Goal: Task Accomplishment & Management: Complete application form

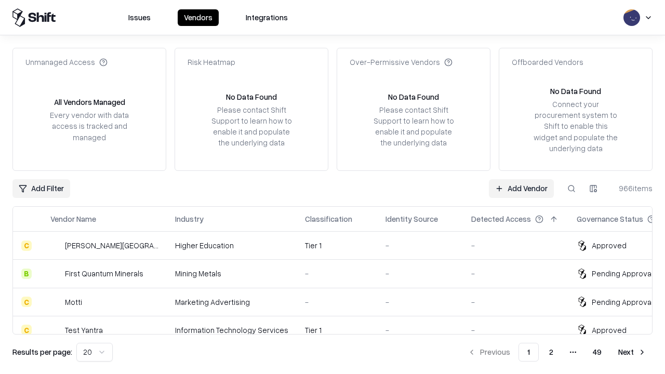
click at [521, 188] on link "Add Vendor" at bounding box center [521, 188] width 65 height 19
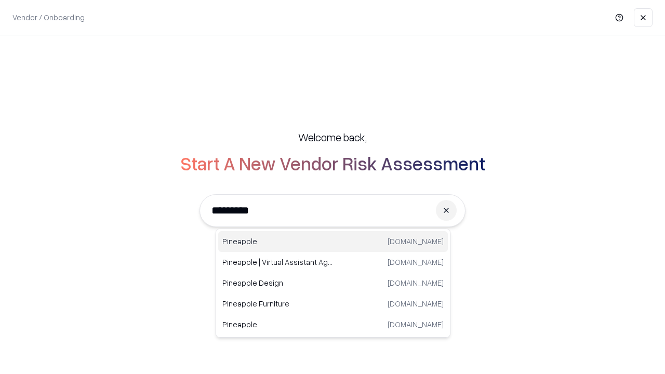
click at [333, 241] on div "Pineapple pineappleenergy.com" at bounding box center [333, 241] width 230 height 21
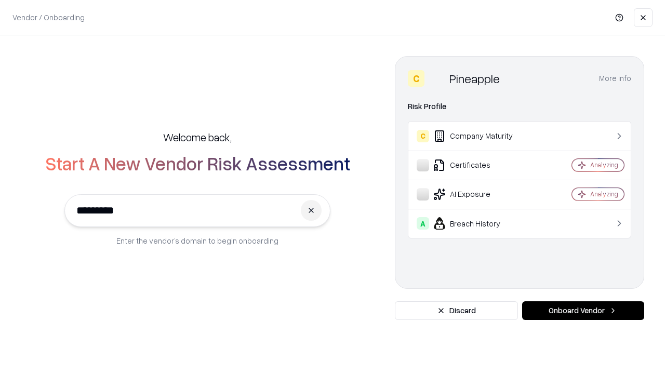
type input "*********"
click at [583, 311] on button "Onboard Vendor" at bounding box center [583, 310] width 122 height 19
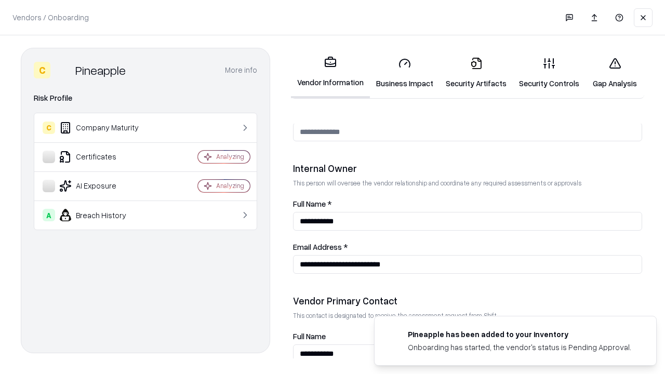
scroll to position [538, 0]
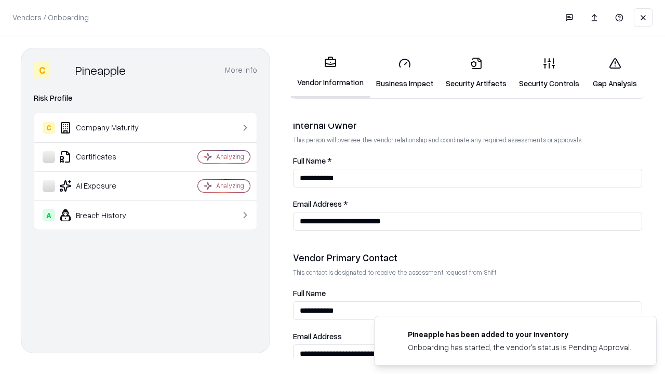
click at [405, 73] on link "Business Impact" at bounding box center [405, 73] width 70 height 48
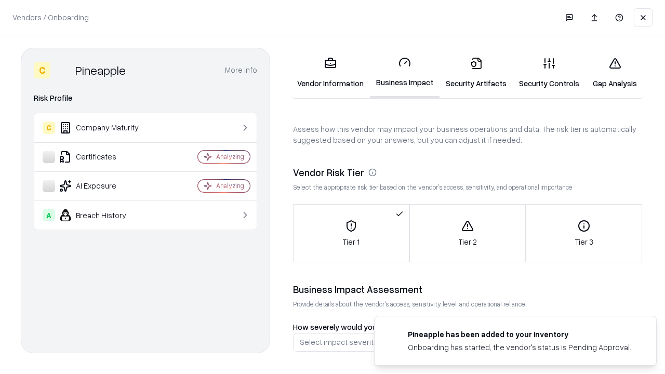
click at [476, 73] on link "Security Artifacts" at bounding box center [475, 73] width 73 height 48
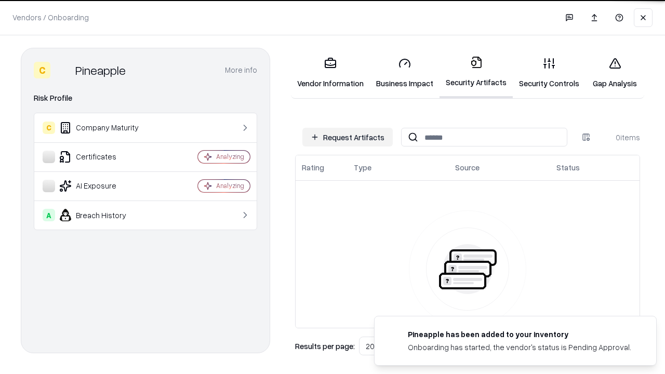
click at [347, 137] on button "Request Artifacts" at bounding box center [347, 137] width 90 height 19
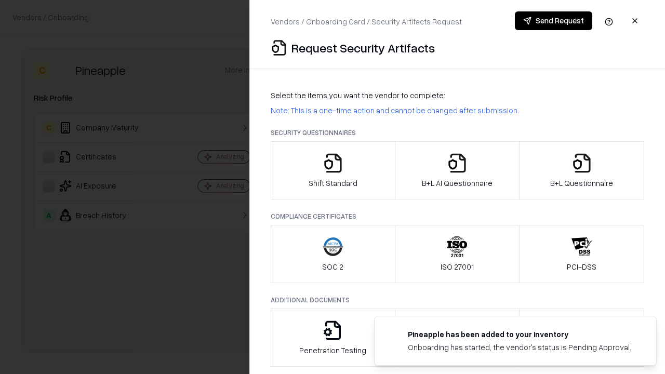
click at [332, 170] on icon "button" at bounding box center [332, 163] width 21 height 21
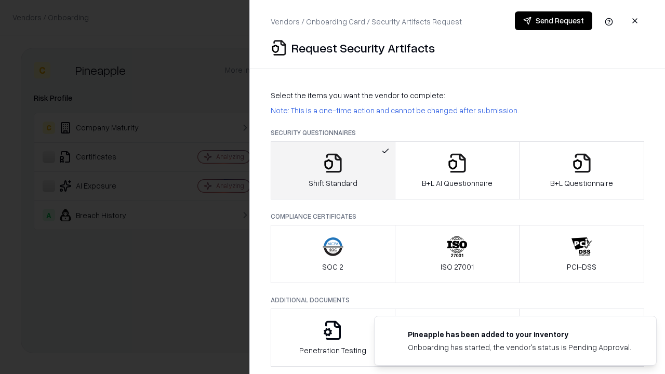
click at [553, 21] on button "Send Request" at bounding box center [553, 20] width 77 height 19
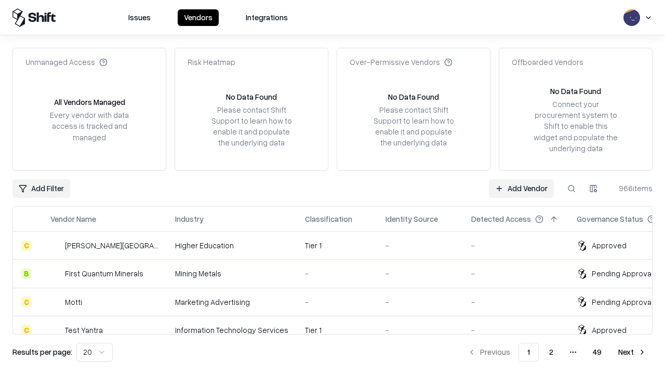
click at [571, 188] on button at bounding box center [571, 188] width 19 height 19
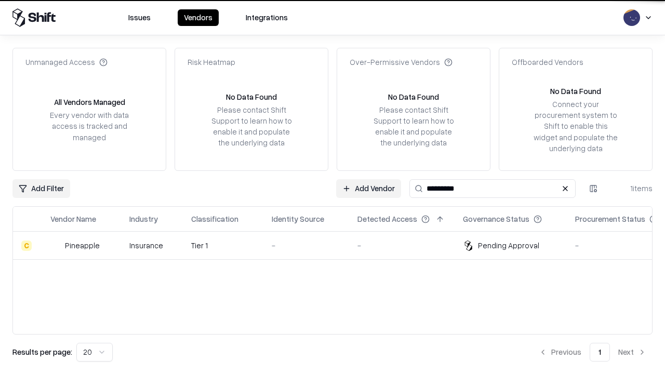
type input "*********"
click at [339, 245] on div "-" at bounding box center [306, 245] width 69 height 11
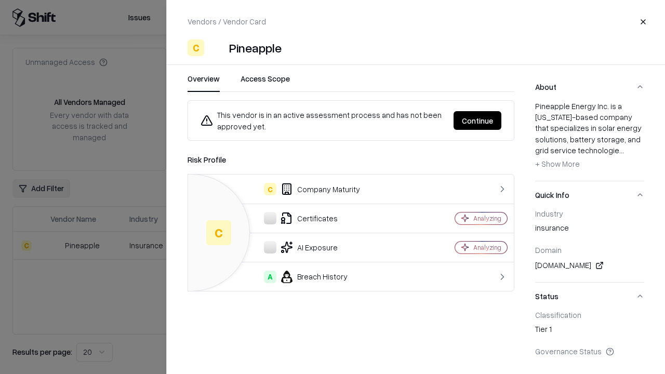
click at [477, 120] on button "Continue" at bounding box center [477, 120] width 48 height 19
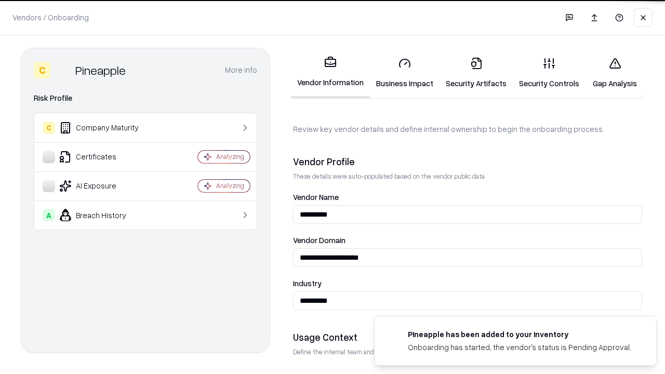
click at [476, 73] on link "Security Artifacts" at bounding box center [475, 73] width 73 height 48
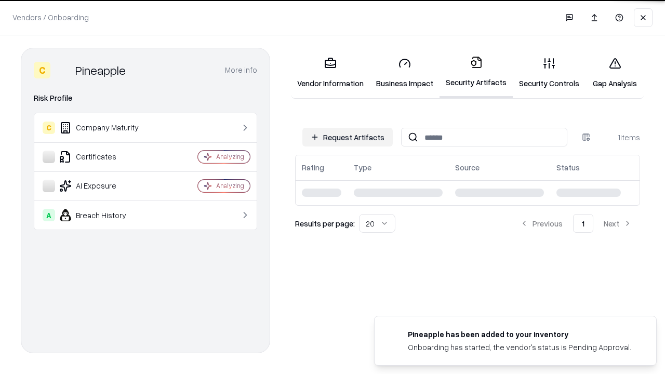
click at [549, 73] on link "Security Controls" at bounding box center [549, 73] width 73 height 48
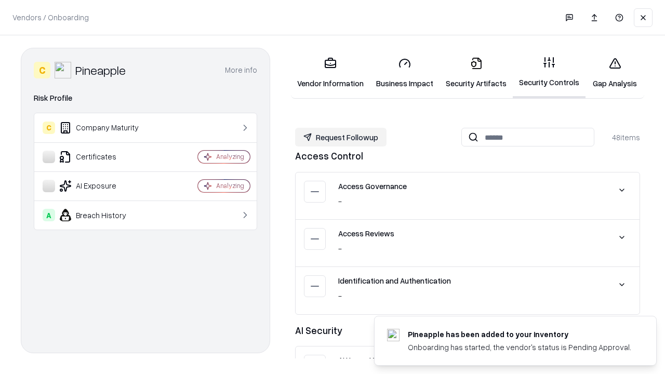
click at [341, 137] on button "Request Followup" at bounding box center [340, 137] width 91 height 19
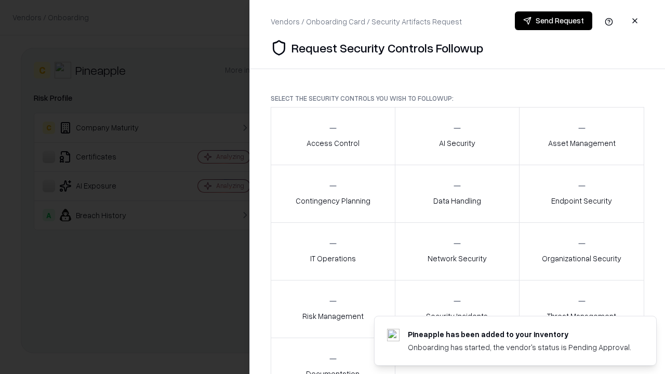
click at [332, 136] on div "Access Control" at bounding box center [332, 135] width 53 height 25
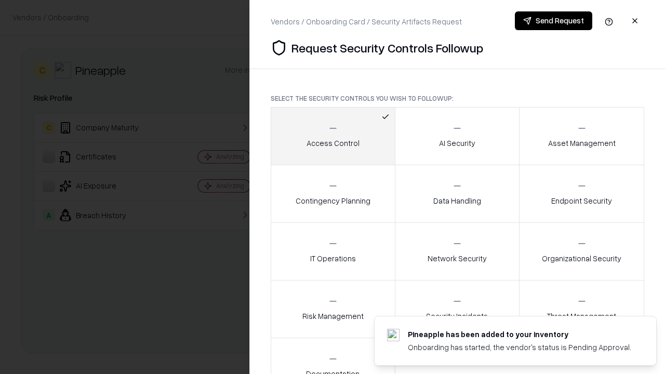
click at [553, 21] on button "Send Request" at bounding box center [553, 20] width 77 height 19
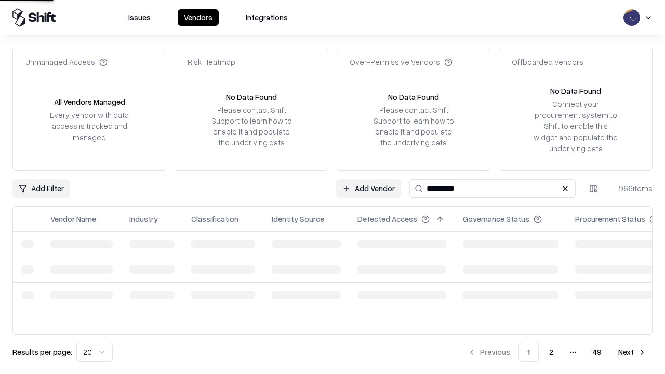
type input "*********"
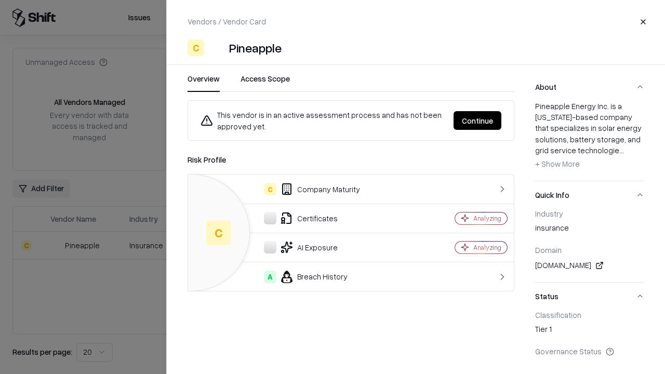
click at [477, 120] on button "Continue" at bounding box center [477, 120] width 48 height 19
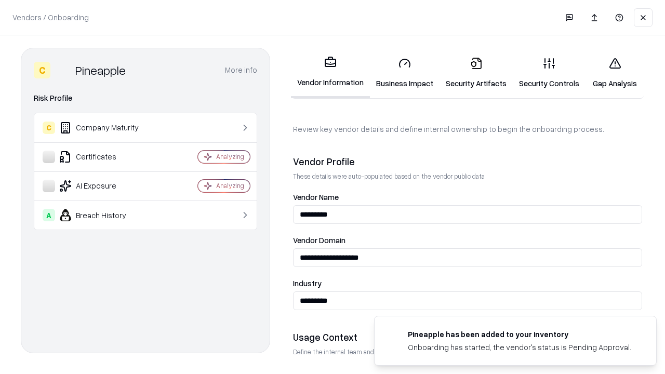
click at [614, 73] on link "Gap Analysis" at bounding box center [614, 73] width 59 height 48
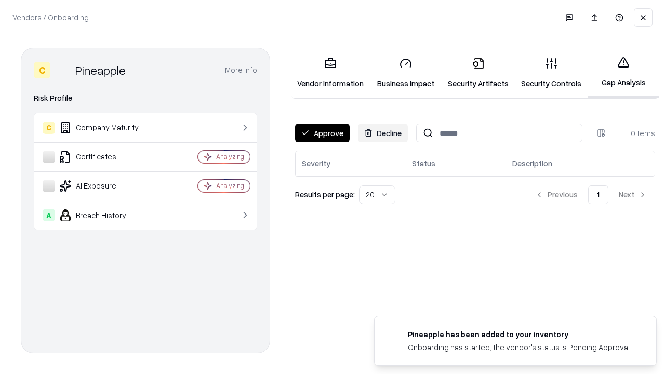
click at [322, 133] on button "Approve" at bounding box center [322, 133] width 55 height 19
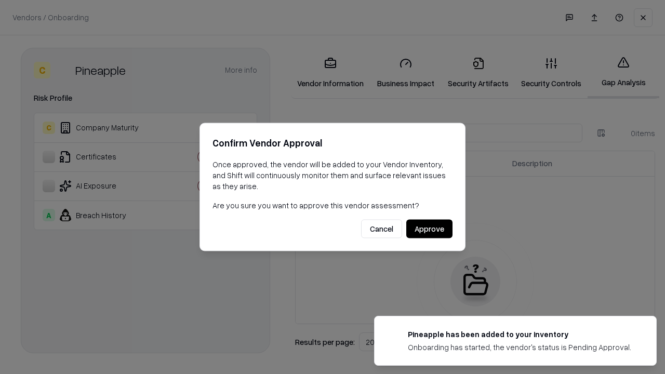
click at [429, 228] on button "Approve" at bounding box center [429, 229] width 46 height 19
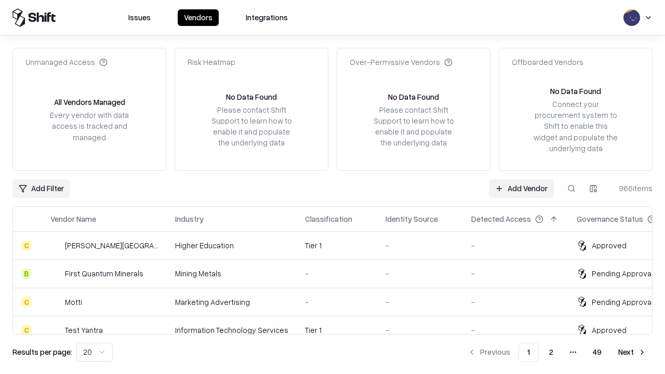
type input "*********"
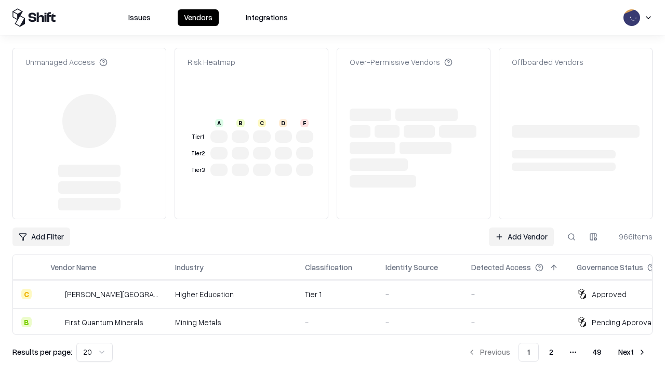
click at [521, 227] on link "Add Vendor" at bounding box center [521, 236] width 65 height 19
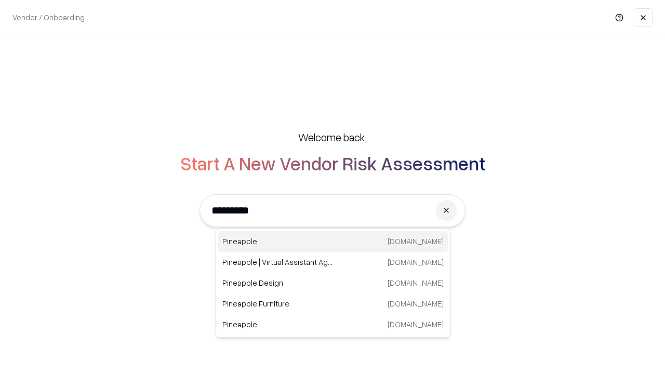
click at [333, 241] on div "Pineapple pineappleenergy.com" at bounding box center [333, 241] width 230 height 21
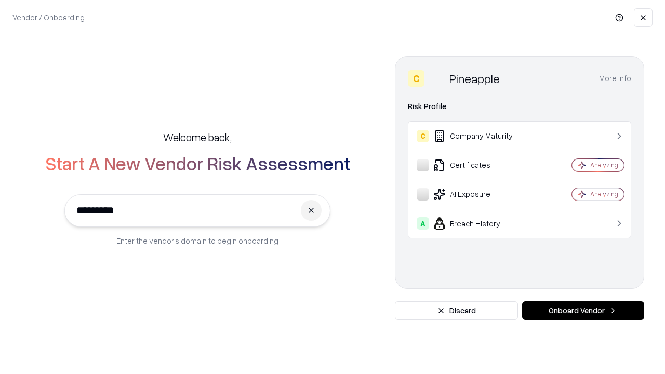
type input "*********"
click at [583, 311] on button "Onboard Vendor" at bounding box center [583, 310] width 122 height 19
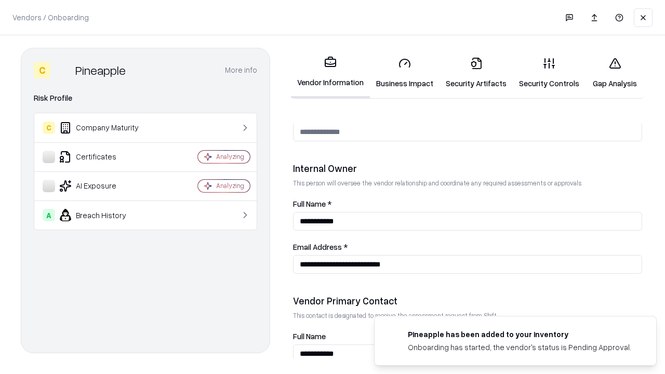
scroll to position [538, 0]
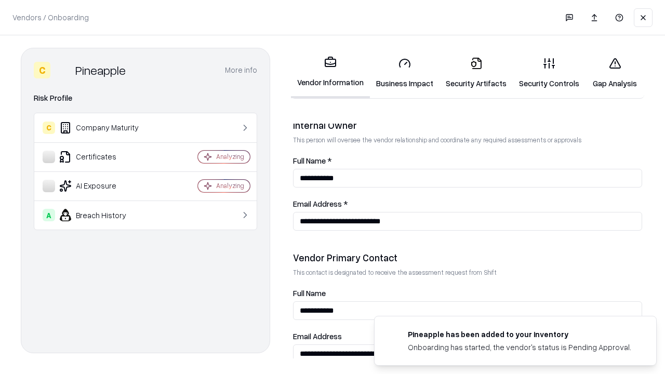
click at [614, 73] on link "Gap Analysis" at bounding box center [614, 73] width 59 height 48
